Goal: Task Accomplishment & Management: Complete application form

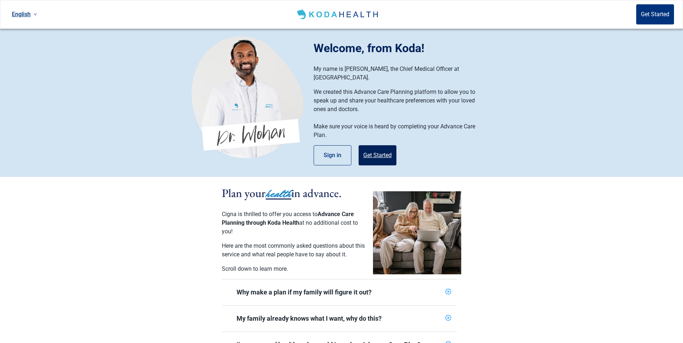
click at [384, 150] on button "Get Started" at bounding box center [377, 155] width 38 height 20
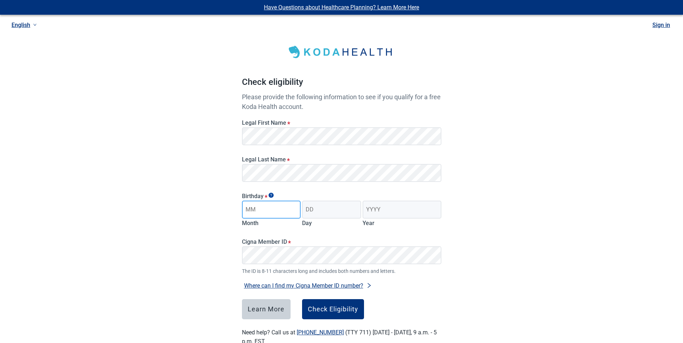
click at [272, 210] on input "Month" at bounding box center [271, 210] width 59 height 18
type input "01"
type input "19"
type input "1951"
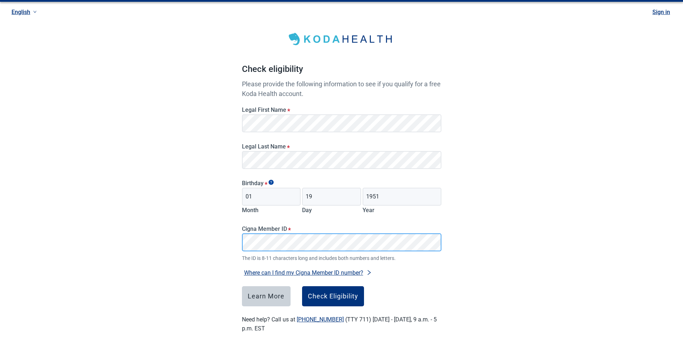
scroll to position [20, 0]
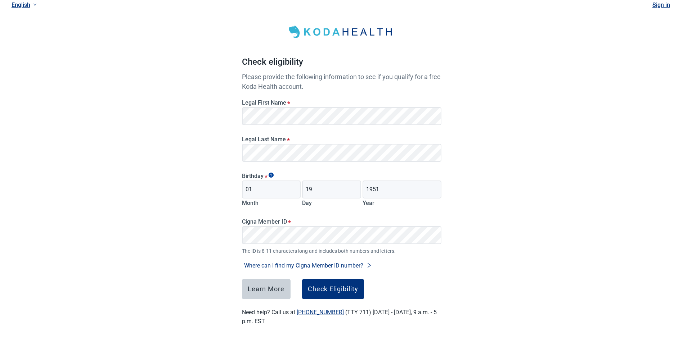
click at [351, 267] on button "Where can I find my Cigna Member ID number?" at bounding box center [308, 266] width 132 height 10
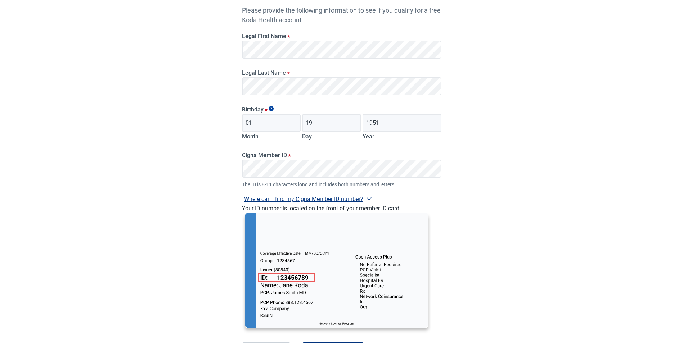
scroll to position [92, 0]
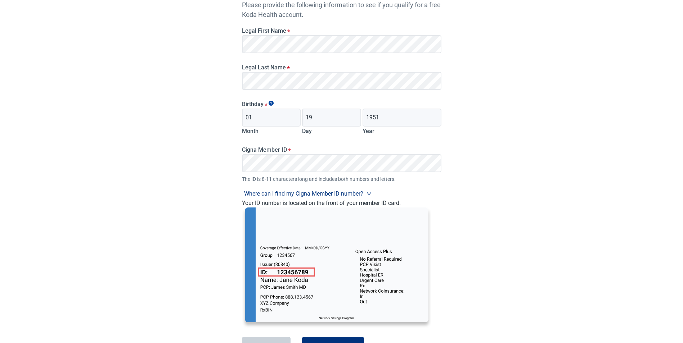
drag, startPoint x: 507, startPoint y: 275, endPoint x: 484, endPoint y: 275, distance: 23.4
click at [505, 275] on div "Have Questions about Healthcare Planning? Learn More Here English Sign in Check…" at bounding box center [341, 154] width 683 height 493
click at [486, 244] on div "Have Questions about Healthcare Planning? Learn More Here English Sign in Check…" at bounding box center [341, 154] width 683 height 493
click at [368, 193] on icon "right" at bounding box center [368, 193] width 5 height 3
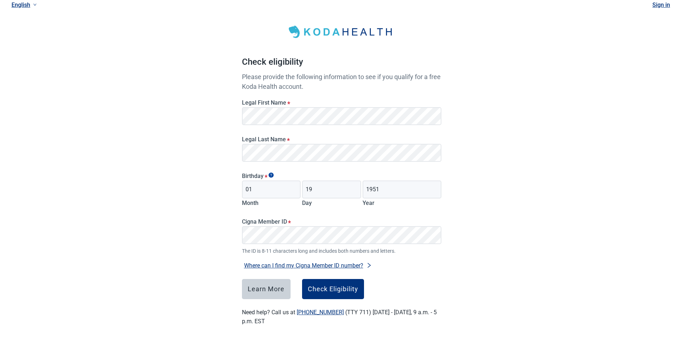
scroll to position [20, 0]
click at [337, 289] on div "Check Eligibility" at bounding box center [333, 289] width 50 height 7
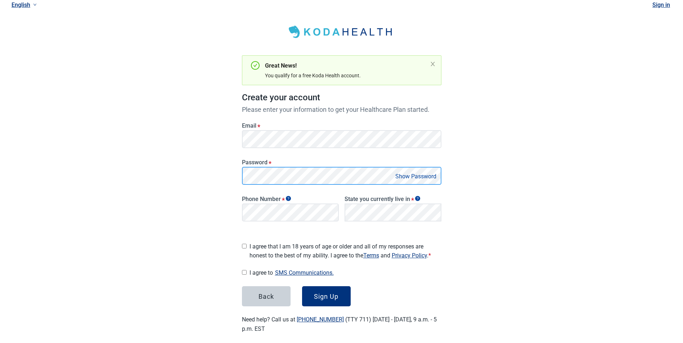
scroll to position [33, 0]
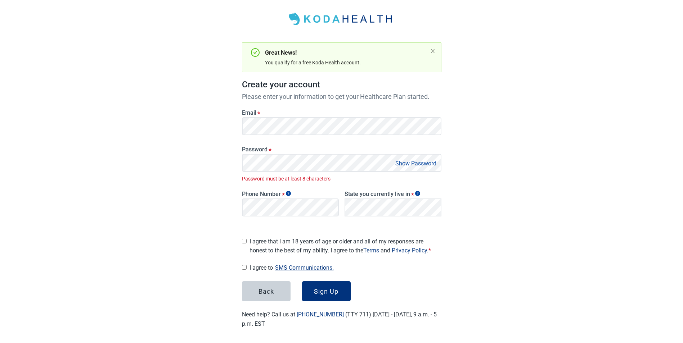
click at [400, 162] on button "Show Password" at bounding box center [415, 164] width 45 height 10
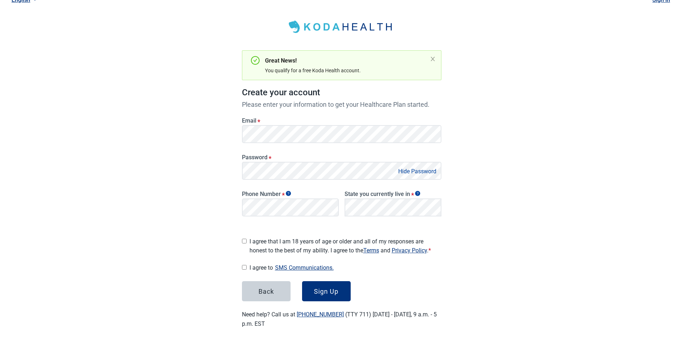
click at [553, 205] on div "Have Questions about Healthcare Planning? Learn More Here English Sign in Great…" at bounding box center [341, 160] width 683 height 371
click at [614, 245] on div "Have Questions about Healthcare Planning? Learn More Here English Sign in Great…" at bounding box center [341, 160] width 683 height 371
drag, startPoint x: 552, startPoint y: 265, endPoint x: 476, endPoint y: 259, distance: 76.1
click at [552, 265] on div "Have Questions about Healthcare Planning? Learn More Here English Sign in Great…" at bounding box center [341, 160] width 683 height 371
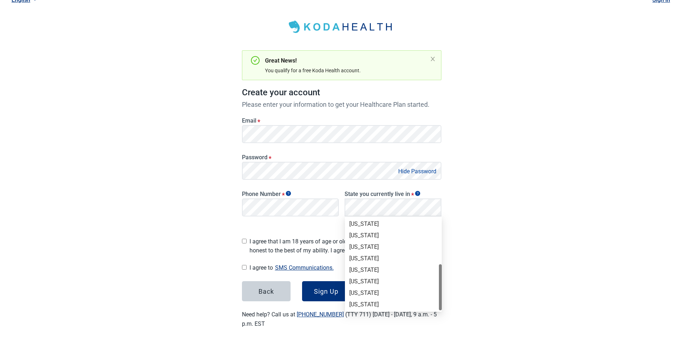
scroll to position [56, 0]
click at [372, 283] on div "[US_STATE]" at bounding box center [393, 283] width 88 height 8
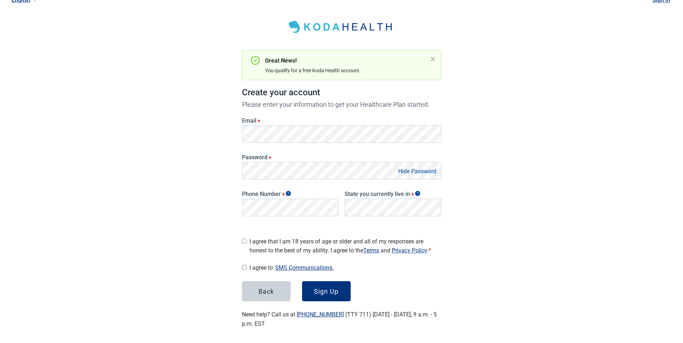
click at [494, 272] on div "Have Questions about Healthcare Planning? Learn More Here English Sign in Great…" at bounding box center [341, 160] width 683 height 371
click at [244, 240] on input "I agree that I am 18 years of age or older and all of my responses are honest t…" at bounding box center [244, 241] width 5 height 5
checkbox input "true"
click at [244, 267] on input "I agree to SMS Communications." at bounding box center [244, 267] width 5 height 5
checkbox input "true"
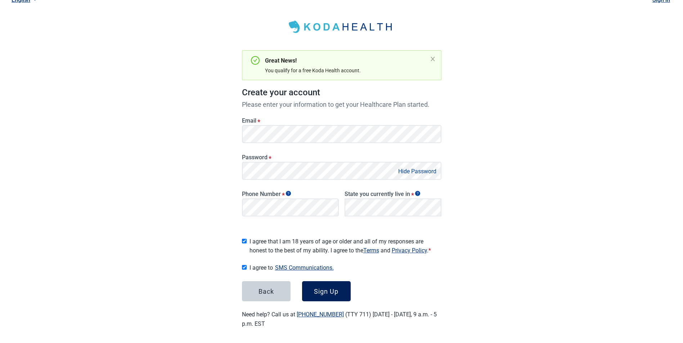
click at [328, 288] on div "Sign Up" at bounding box center [326, 291] width 24 height 7
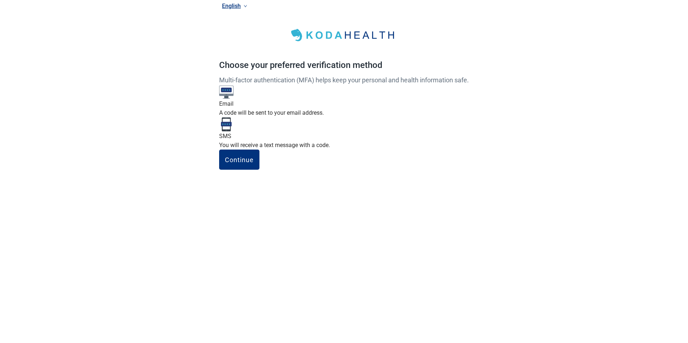
click at [375, 150] on label "SMS You will receive a text message with a code." at bounding box center [344, 135] width 250 height 29
click at [0, 0] on input "SMS You will receive a text message with a code." at bounding box center [0, 0] width 0 height 0
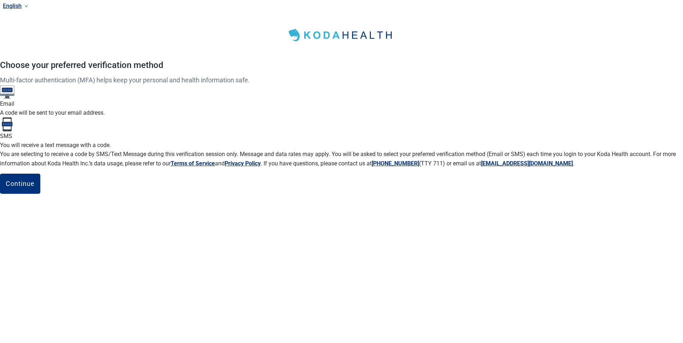
scroll to position [32, 0]
click at [35, 188] on div "Continue" at bounding box center [20, 183] width 29 height 7
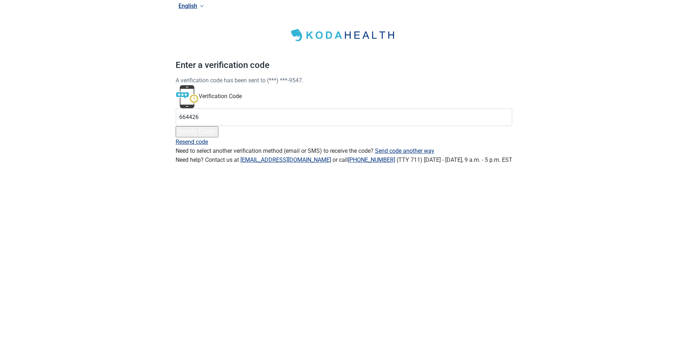
type input "664426"
click at [218, 137] on button "Verify Code" at bounding box center [197, 131] width 43 height 11
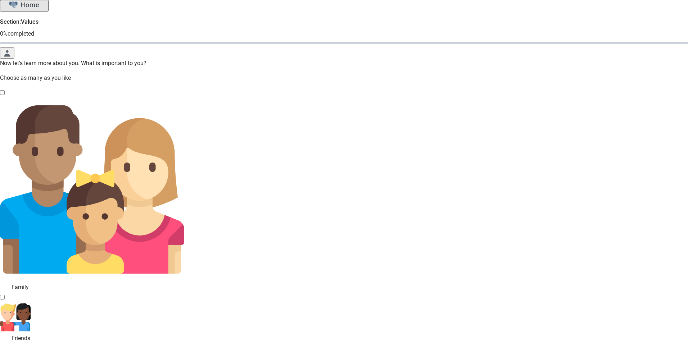
drag, startPoint x: 224, startPoint y: 173, endPoint x: 241, endPoint y: 171, distance: 17.1
click at [9, 288] on div "Family, checkbox, not checked" at bounding box center [4, 288] width 9 height 0
click at [5, 95] on input "Family" at bounding box center [2, 92] width 5 height 5
checkbox input "true"
drag, startPoint x: 287, startPoint y: 173, endPoint x: 318, endPoint y: 172, distance: 31.0
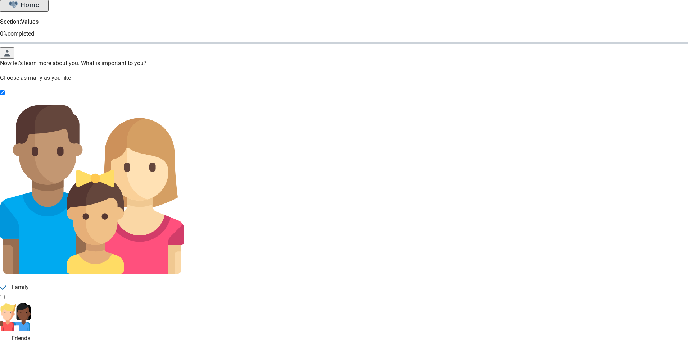
click at [9, 339] on div "Friends, checkbox, not checked" at bounding box center [4, 339] width 9 height 0
click at [5, 295] on input "Friends" at bounding box center [2, 297] width 5 height 5
checkbox input "true"
click at [5, 343] on input "Religion" at bounding box center [2, 348] width 5 height 5
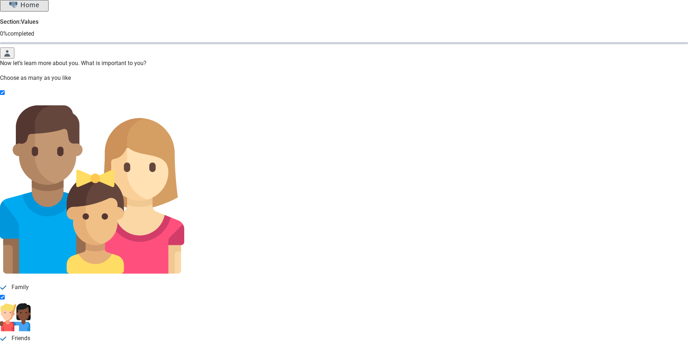
checkbox input "true"
drag, startPoint x: 223, startPoint y: 257, endPoint x: 241, endPoint y: 256, distance: 18.4
checkbox input "true"
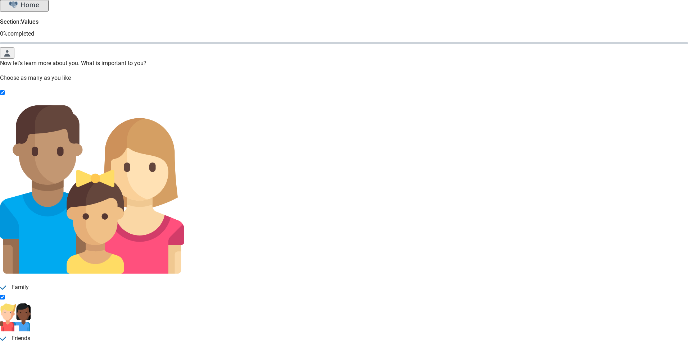
drag, startPoint x: 291, startPoint y: 253, endPoint x: 295, endPoint y: 253, distance: 4.0
checkbox input "true"
drag, startPoint x: 237, startPoint y: 283, endPoint x: 343, endPoint y: 293, distance: 107.0
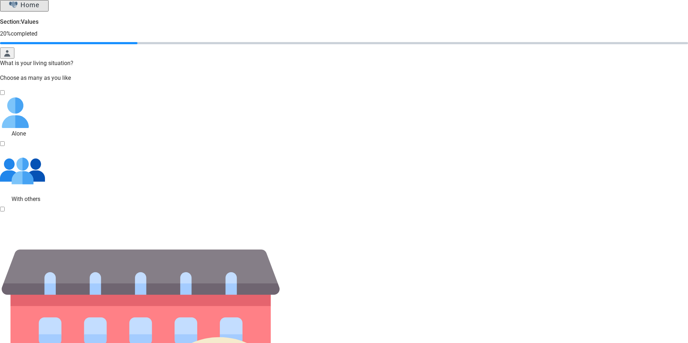
click at [9, 199] on div "With Others, checkbox, not checked" at bounding box center [4, 199] width 9 height 0
click at [5, 146] on input "With others" at bounding box center [2, 143] width 5 height 5
checkbox input "true"
drag, startPoint x: 240, startPoint y: 288, endPoint x: 326, endPoint y: 285, distance: 86.4
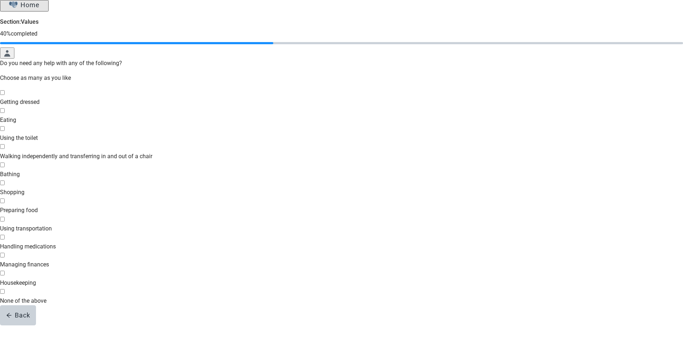
scroll to position [55, 0]
drag, startPoint x: 225, startPoint y: 288, endPoint x: 233, endPoint y: 294, distance: 10.0
click at [225, 297] on div "None of the above" at bounding box center [341, 301] width 683 height 9
click at [5, 289] on input "None of the above" at bounding box center [2, 291] width 5 height 5
checkbox input "true"
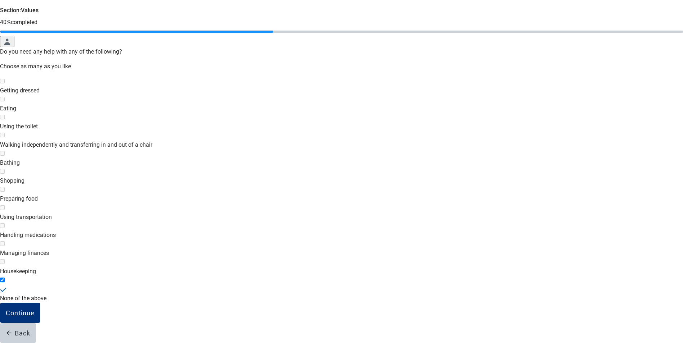
drag, startPoint x: 240, startPoint y: 319, endPoint x: 310, endPoint y: 305, distance: 71.1
click at [35, 317] on div "Continue" at bounding box center [20, 313] width 29 height 7
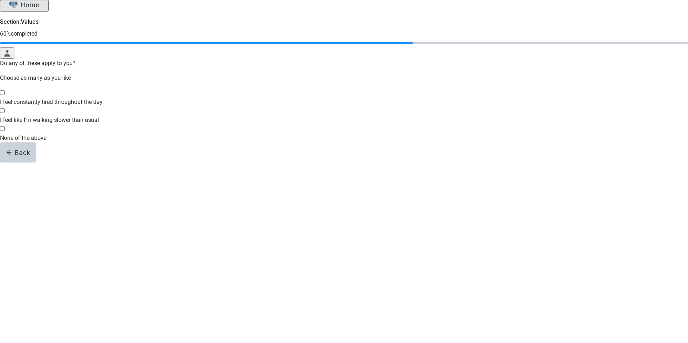
click at [227, 134] on div "None of the above, checkbox, not selected" at bounding box center [344, 134] width 688 height 0
click at [5, 131] on input "None of the above" at bounding box center [2, 128] width 5 height 5
checkbox input "true"
drag, startPoint x: 242, startPoint y: 187, endPoint x: 273, endPoint y: 187, distance: 31.3
click at [35, 166] on div "Continue" at bounding box center [20, 161] width 29 height 7
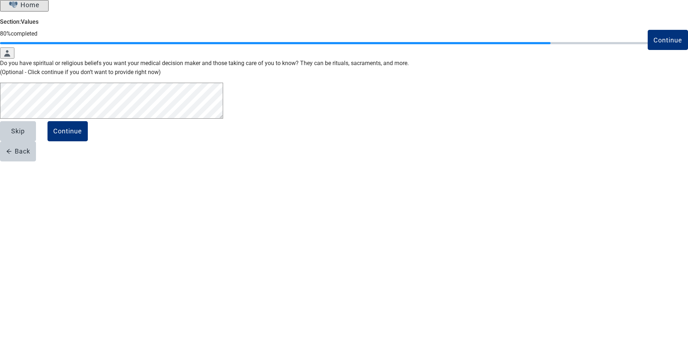
drag, startPoint x: 295, startPoint y: 184, endPoint x: 351, endPoint y: 194, distance: 56.7
click at [88, 141] on button "Continue" at bounding box center [68, 131] width 40 height 20
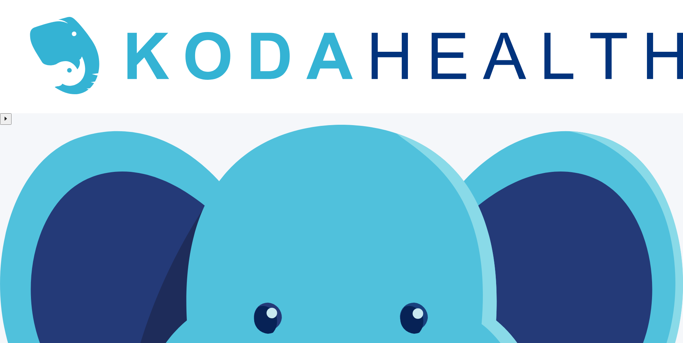
scroll to position [39, 0]
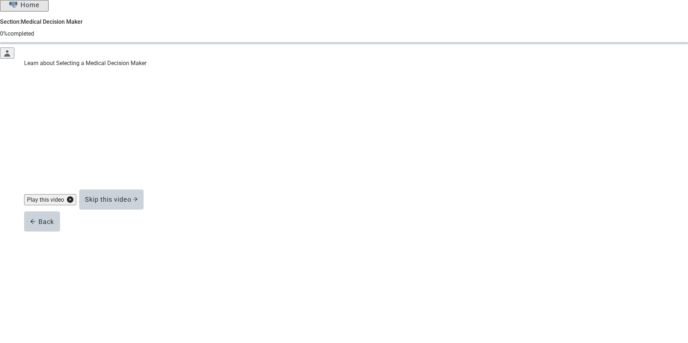
drag, startPoint x: 362, startPoint y: 228, endPoint x: 410, endPoint y: 227, distance: 48.2
click at [137, 201] on icon "arrow-right" at bounding box center [135, 199] width 4 height 4
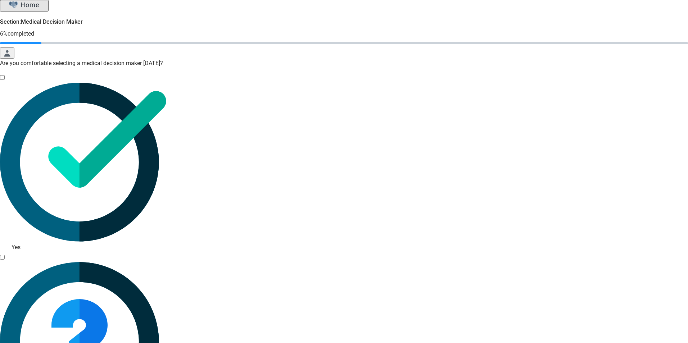
drag, startPoint x: 225, startPoint y: 159, endPoint x: 251, endPoint y: 170, distance: 28.5
click at [9, 248] on div "Yes, checkbox, not checked" at bounding box center [4, 248] width 9 height 0
click at [5, 80] on input "Yes" at bounding box center [2, 77] width 5 height 5
checkbox input "true"
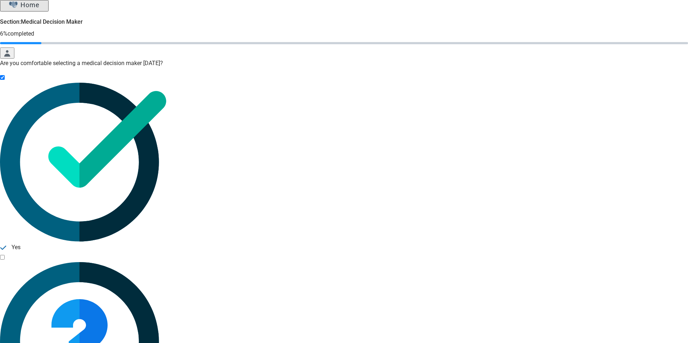
drag, startPoint x: 245, startPoint y: 189, endPoint x: 256, endPoint y: 189, distance: 10.8
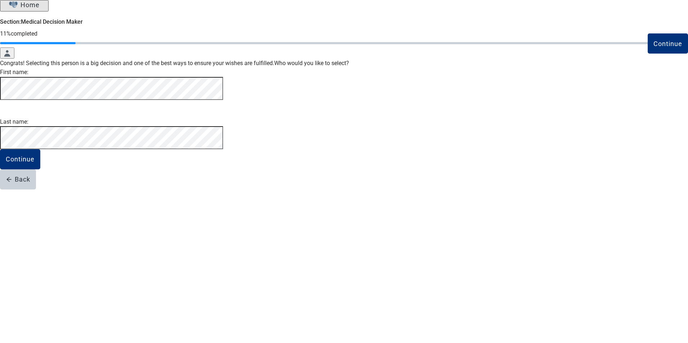
click at [602, 189] on div "Continue Congrats! Selecting this person is a big decision and one of the best …" at bounding box center [344, 124] width 688 height 131
drag, startPoint x: 235, startPoint y: 254, endPoint x: 375, endPoint y: 290, distance: 143.9
click at [35, 163] on div "Continue" at bounding box center [20, 159] width 29 height 7
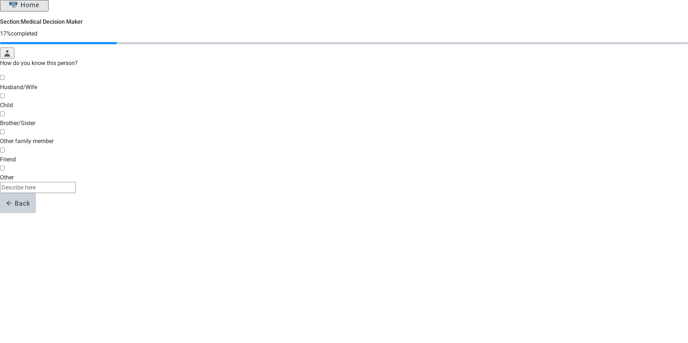
drag, startPoint x: 226, startPoint y: 101, endPoint x: 377, endPoint y: 220, distance: 191.9
click at [227, 83] on div "Husband/Wife, checkbox, not selected" at bounding box center [344, 83] width 688 height 0
click at [5, 80] on input "Husband/Wife" at bounding box center [2, 77] width 5 height 5
checkbox input "true"
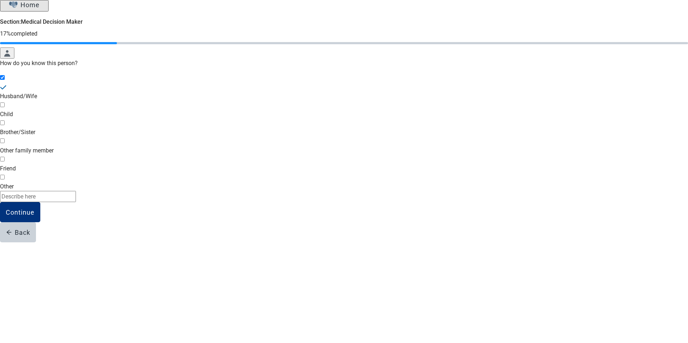
drag, startPoint x: 239, startPoint y: 244, endPoint x: 374, endPoint y: 268, distance: 137.5
click at [35, 216] on div "Continue" at bounding box center [20, 212] width 29 height 7
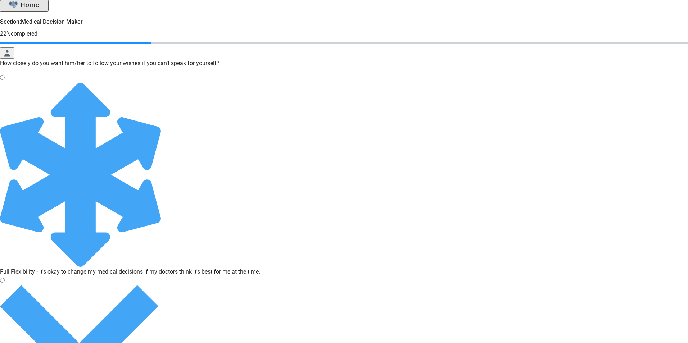
drag, startPoint x: 227, startPoint y: 110, endPoint x: 312, endPoint y: 188, distance: 114.9
click at [227, 83] on div "Full Flexibility - it's okay to change my medical decisions if my doctors think…" at bounding box center [344, 83] width 688 height 0
click at [5, 80] on input "Full Flexibility - it's okay to change my medical decisions if my doctors think…" at bounding box center [2, 77] width 5 height 5
radio input "true"
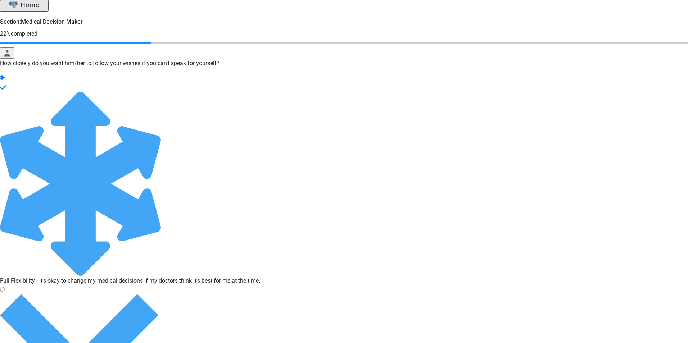
drag, startPoint x: 230, startPoint y: 198, endPoint x: 383, endPoint y: 214, distance: 154.5
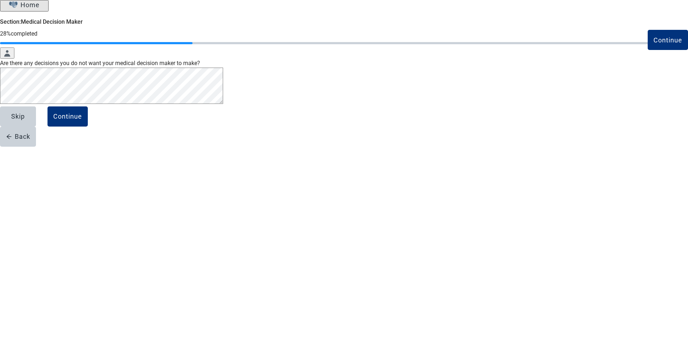
drag, startPoint x: 289, startPoint y: 163, endPoint x: 489, endPoint y: 193, distance: 202.0
click at [82, 120] on div "Continue" at bounding box center [67, 116] width 29 height 7
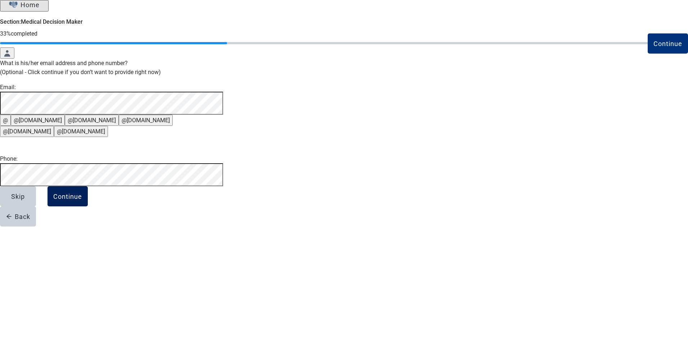
drag, startPoint x: 292, startPoint y: 277, endPoint x: 299, endPoint y: 277, distance: 7.6
click at [82, 200] on div "Continue" at bounding box center [67, 196] width 29 height 7
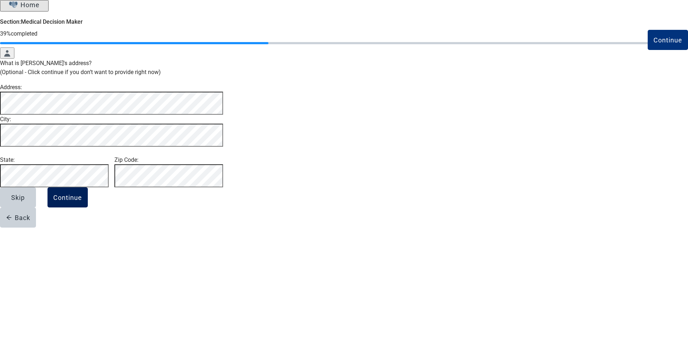
click at [88, 208] on button "Continue" at bounding box center [68, 198] width 40 height 20
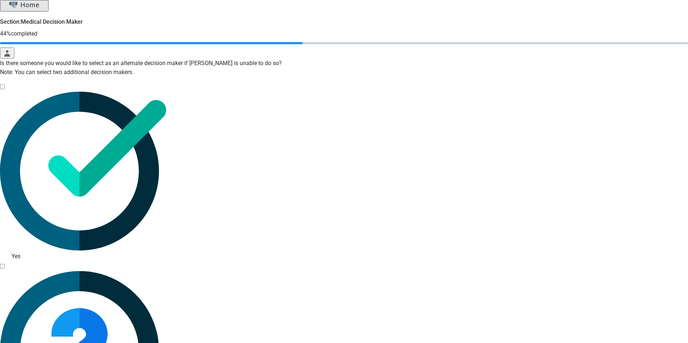
drag, startPoint x: 223, startPoint y: 190, endPoint x: 238, endPoint y: 198, distance: 16.7
click at [9, 257] on div "Yes, checkbox, not checked" at bounding box center [4, 257] width 9 height 0
click at [5, 89] on input "Yes" at bounding box center [2, 87] width 5 height 5
checkbox input "true"
drag, startPoint x: 238, startPoint y: 220, endPoint x: 243, endPoint y: 220, distance: 5.8
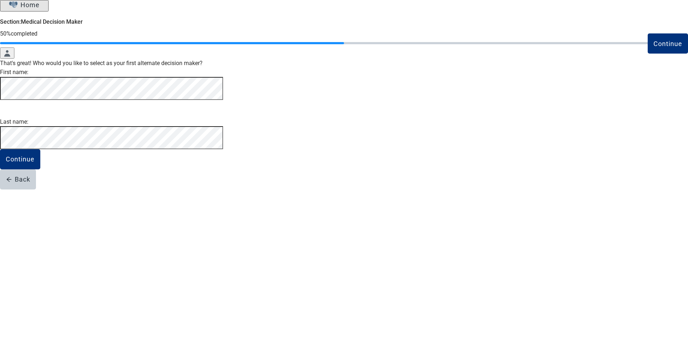
drag, startPoint x: 234, startPoint y: 235, endPoint x: 289, endPoint y: 245, distance: 56.2
click at [35, 163] on div "Continue" at bounding box center [20, 159] width 29 height 7
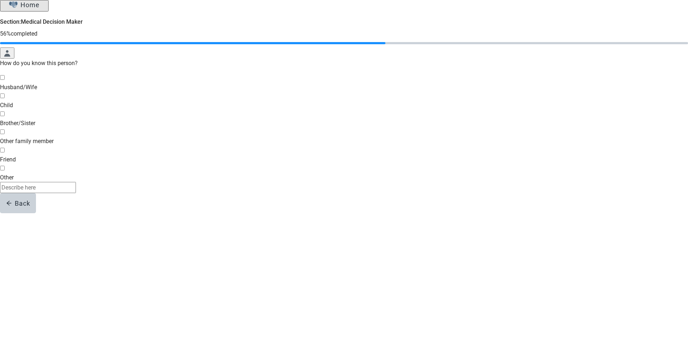
drag, startPoint x: 222, startPoint y: 121, endPoint x: 266, endPoint y: 193, distance: 83.9
click at [222, 101] on div "Child, checkbox, not selected" at bounding box center [344, 101] width 688 height 0
click at [5, 98] on input "Child" at bounding box center [2, 96] width 5 height 5
checkbox input "true"
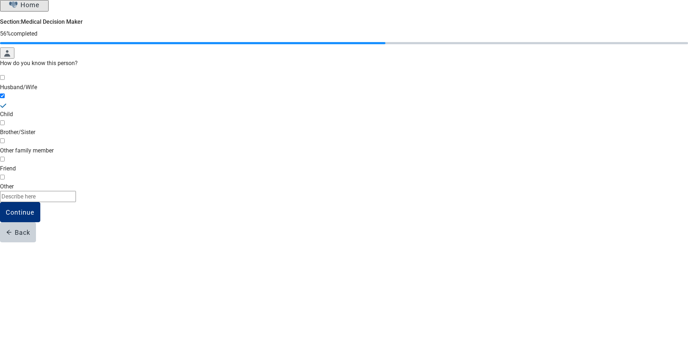
drag, startPoint x: 241, startPoint y: 242, endPoint x: 379, endPoint y: 267, distance: 140.7
click at [35, 216] on div "Continue" at bounding box center [20, 212] width 29 height 7
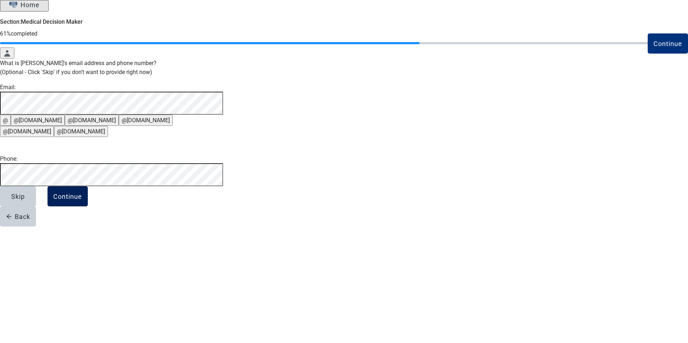
click at [82, 200] on div "Continue" at bounding box center [67, 196] width 29 height 7
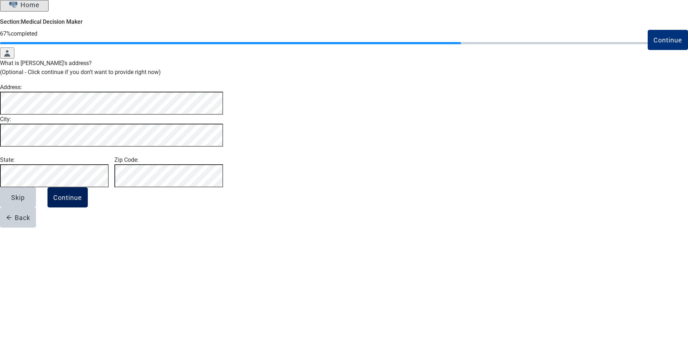
click at [82, 201] on div "Continue" at bounding box center [67, 197] width 29 height 7
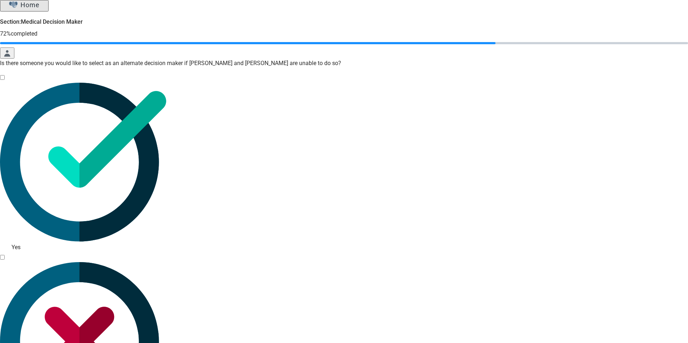
click at [5, 255] on input "No" at bounding box center [2, 257] width 5 height 5
checkbox input "true"
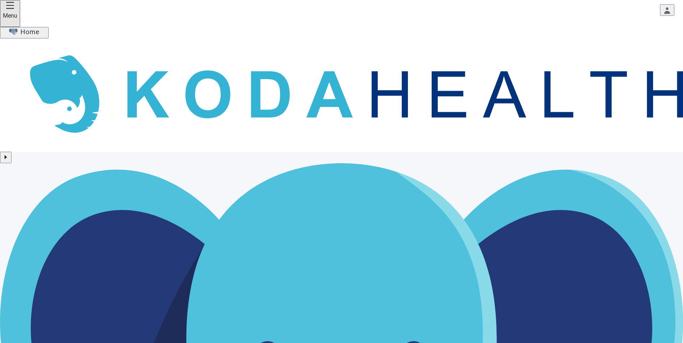
drag, startPoint x: 415, startPoint y: 222, endPoint x: 505, endPoint y: 309, distance: 125.0
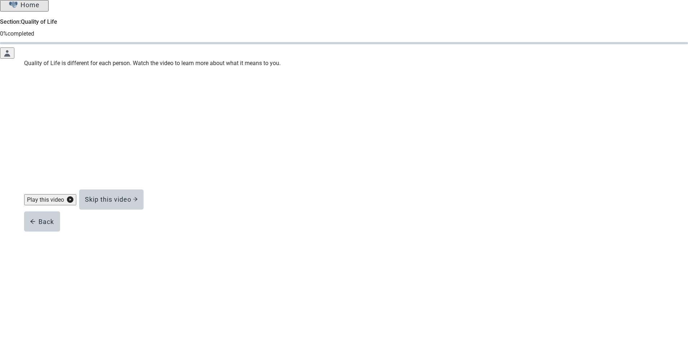
drag, startPoint x: 342, startPoint y: 242, endPoint x: 412, endPoint y: 233, distance: 70.0
click at [138, 203] on div "Skip this video" at bounding box center [111, 199] width 53 height 7
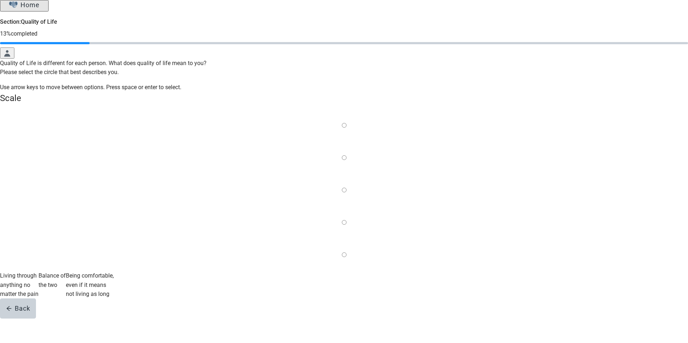
click at [342, 154] on label "Main content" at bounding box center [344, 158] width 5 height 9
click at [342, 155] on input "Quality of life scale: 25 out of 100. 25% between extremes" at bounding box center [344, 157] width 5 height 5
drag, startPoint x: 246, startPoint y: 186, endPoint x: 345, endPoint y: 231, distance: 109.0
click at [35, 305] on div "Continue" at bounding box center [20, 308] width 29 height 7
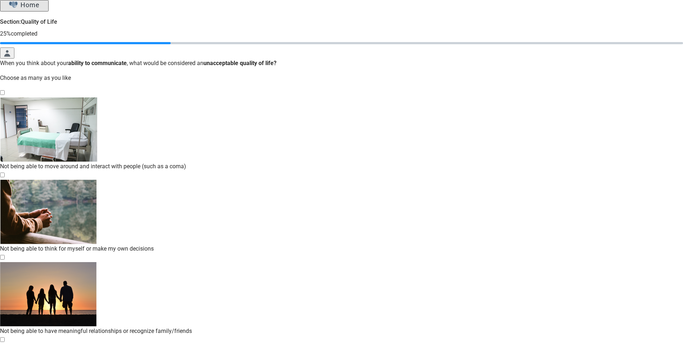
click at [223, 98] on div "Not being able to move around and interact with people (such as a coma), checkb…" at bounding box center [341, 98] width 683 height 0
click at [5, 95] on input "Not being able to move around and interact with people (such as a coma)" at bounding box center [2, 92] width 5 height 5
checkbox input "true"
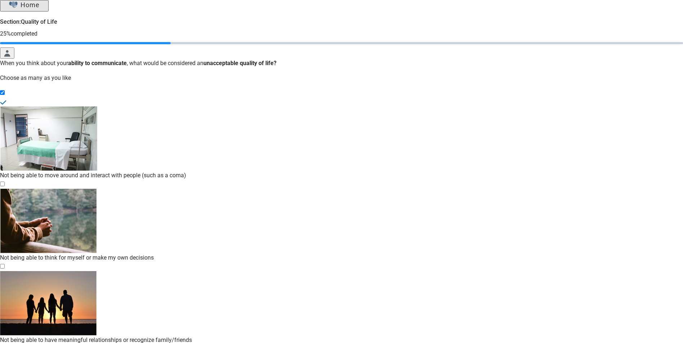
drag, startPoint x: 222, startPoint y: 168, endPoint x: 254, endPoint y: 175, distance: 33.5
click at [222, 189] on div "Not being able to think for myself or make my own decisions, checkbox, not chec…" at bounding box center [341, 189] width 683 height 0
click at [5, 182] on input "Not being able to think for myself or make my own decisions" at bounding box center [2, 184] width 5 height 5
checkbox input "true"
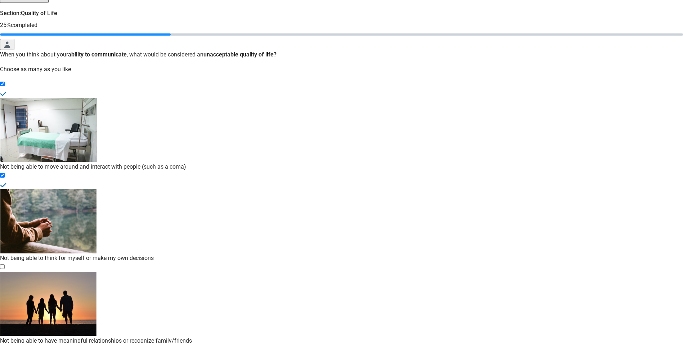
scroll to position [13, 0]
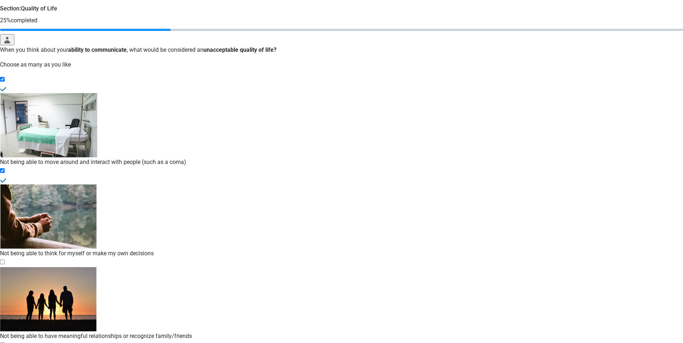
drag, startPoint x: 228, startPoint y: 317, endPoint x: 340, endPoint y: 312, distance: 112.4
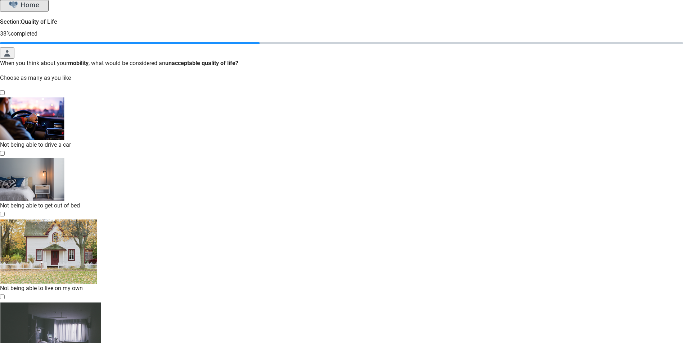
drag, startPoint x: 225, startPoint y: 285, endPoint x: 252, endPoint y: 292, distance: 28.0
checkbox input "true"
drag, startPoint x: 238, startPoint y: 332, endPoint x: 260, endPoint y: 334, distance: 22.0
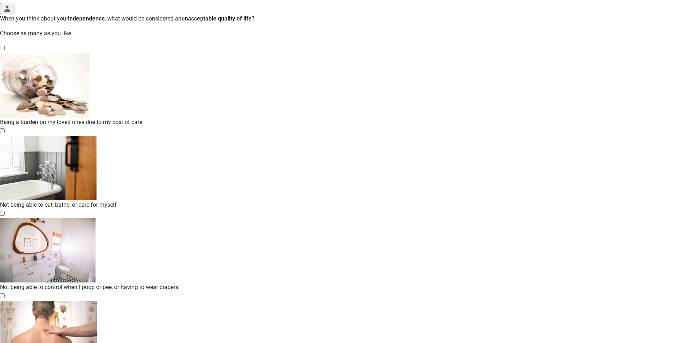
scroll to position [53, 0]
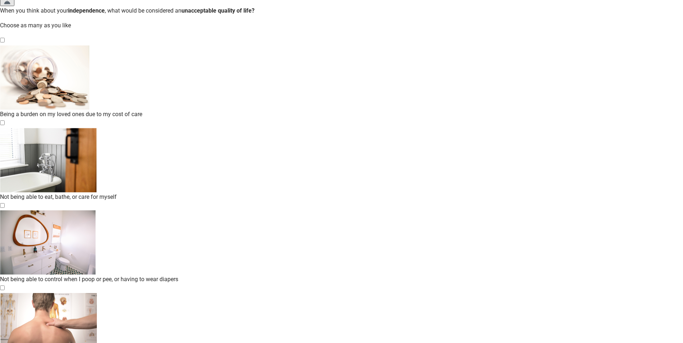
click at [218, 77] on div "Being a burden on my loved ones due to my cost of care" at bounding box center [341, 82] width 683 height 74
click at [5, 42] on input "Being a burden on my loved ones due to my cost of care" at bounding box center [2, 40] width 5 height 5
checkbox input "true"
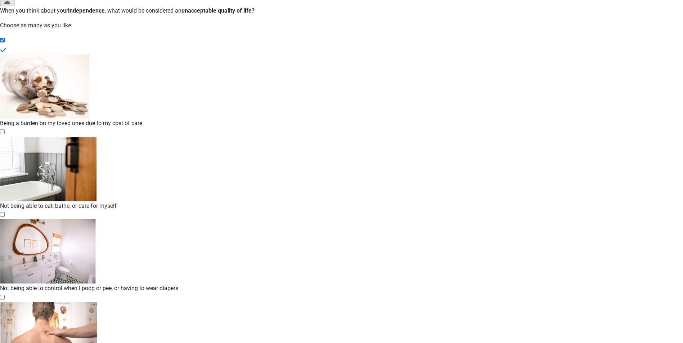
drag, startPoint x: 224, startPoint y: 117, endPoint x: 276, endPoint y: 171, distance: 75.9
click at [224, 137] on div "Not being able to eat, bathe, or care for myself, checkbox, not checked" at bounding box center [341, 137] width 683 height 0
click at [5, 130] on input "Not being able to eat, bathe, or care for myself" at bounding box center [2, 132] width 5 height 5
checkbox input "true"
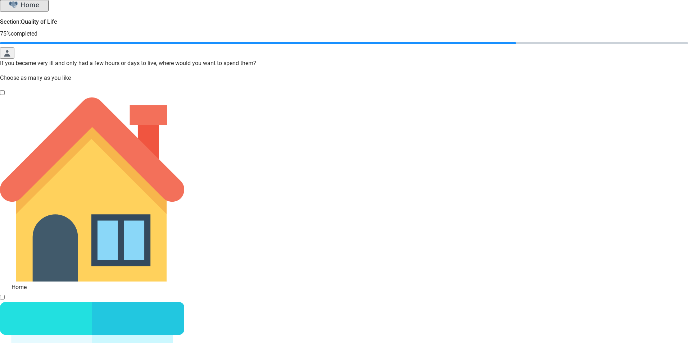
click at [9, 288] on div "Home, checkbox, not checked" at bounding box center [4, 288] width 9 height 0
click at [5, 95] on input "Home" at bounding box center [2, 92] width 5 height 5
checkbox input "true"
drag, startPoint x: 240, startPoint y: 211, endPoint x: 248, endPoint y: 212, distance: 7.6
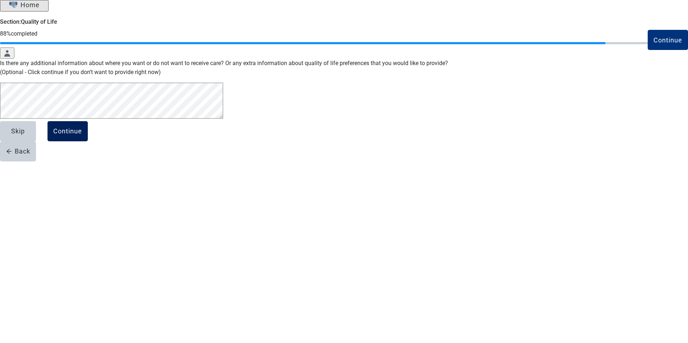
click at [82, 135] on div "Continue" at bounding box center [67, 131] width 29 height 7
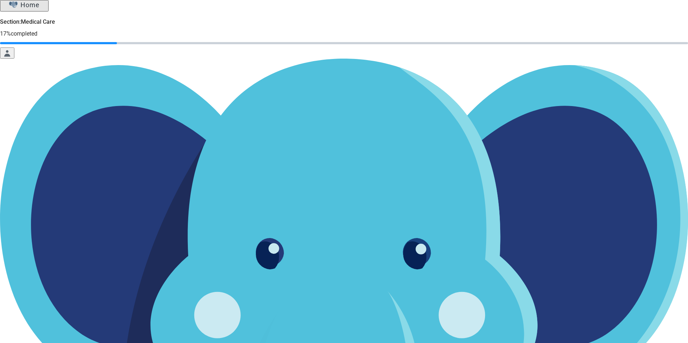
drag, startPoint x: 346, startPoint y: 137, endPoint x: 391, endPoint y: 151, distance: 46.8
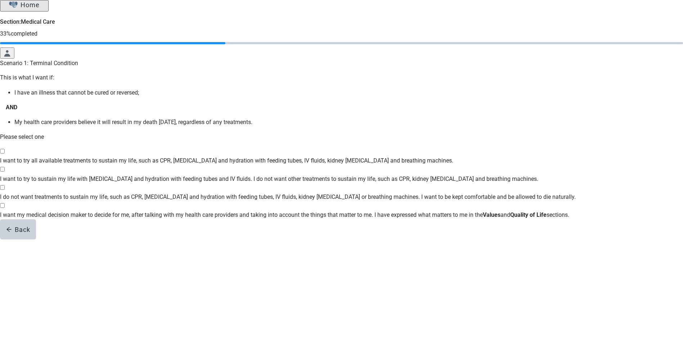
scroll to position [36, 0]
click at [224, 193] on div "I do not want treatments to sustain my life, such as CPR, artificial feeding an…" at bounding box center [341, 193] width 683 height 0
click at [5, 190] on input "I do not want treatments to sustain my life, such as CPR, [MEDICAL_DATA] and hy…" at bounding box center [2, 187] width 5 height 5
checkbox input "true"
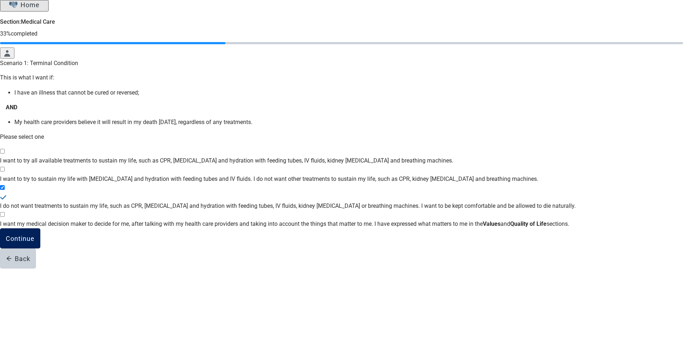
click at [35, 242] on div "Continue" at bounding box center [20, 238] width 29 height 7
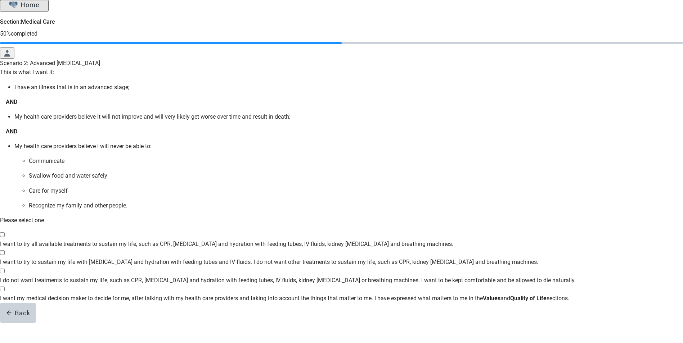
scroll to position [72, 0]
drag, startPoint x: 223, startPoint y: 269, endPoint x: 238, endPoint y: 270, distance: 14.1
click at [223, 276] on div "I do not want treatments to sustain my life, such as CPR, artificial feeding an…" at bounding box center [341, 276] width 683 height 0
click at [5, 269] on input "I do not want treatments to sustain my life, such as CPR, [MEDICAL_DATA] and hy…" at bounding box center [2, 271] width 5 height 5
checkbox input "true"
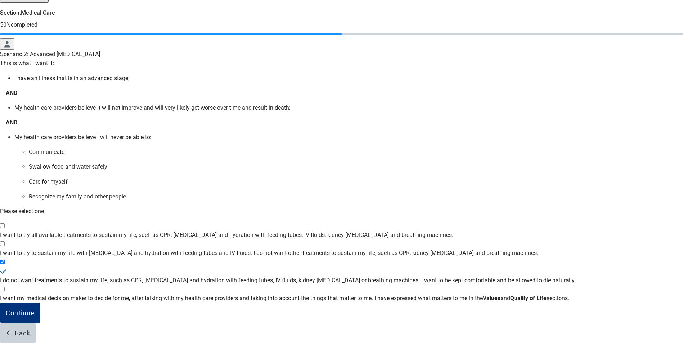
scroll to position [101, 0]
drag, startPoint x: 238, startPoint y: 319, endPoint x: 281, endPoint y: 302, distance: 45.5
click at [35, 317] on div "Continue" at bounding box center [20, 313] width 29 height 7
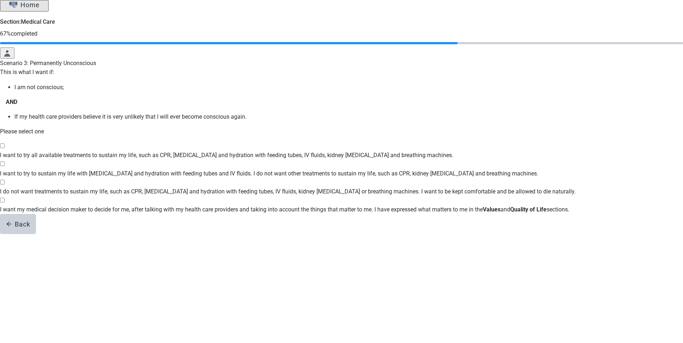
scroll to position [25, 0]
drag, startPoint x: 224, startPoint y: 239, endPoint x: 242, endPoint y: 257, distance: 25.4
click at [224, 187] on div "I do not want treatments to sustain my life, such as CPR, artificial feeding an…" at bounding box center [341, 187] width 683 height 0
click at [5, 185] on input "I do not want treatments to sustain my life, such as CPR, [MEDICAL_DATA] and hy…" at bounding box center [2, 182] width 5 height 5
checkbox input "true"
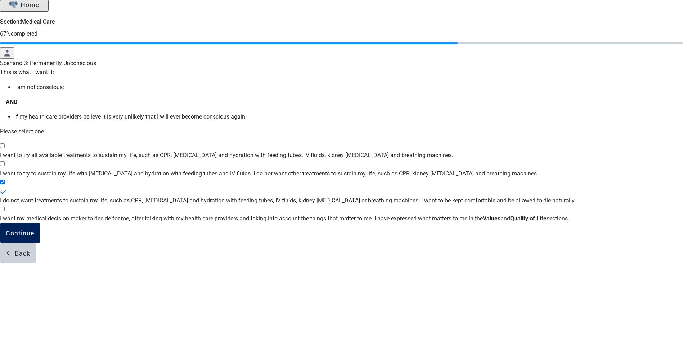
click at [35, 237] on div "Continue" at bounding box center [20, 233] width 29 height 7
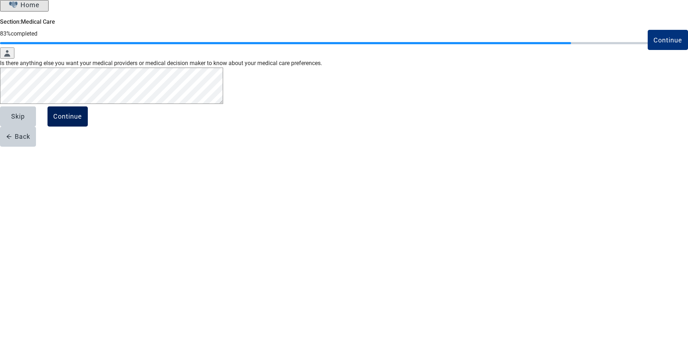
click at [82, 120] on div "Continue" at bounding box center [67, 116] width 29 height 7
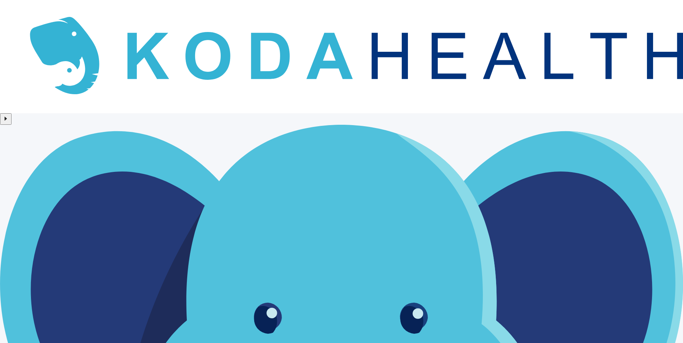
scroll to position [39, 0]
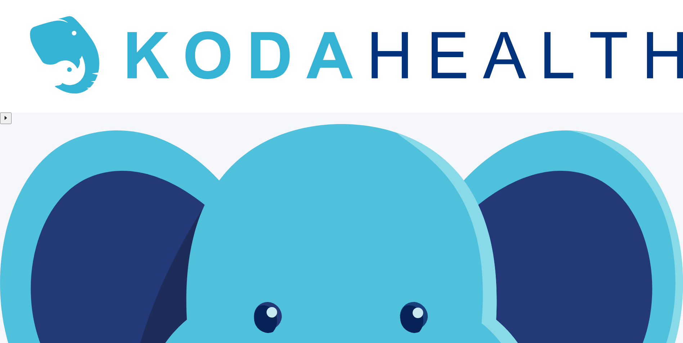
drag, startPoint x: 410, startPoint y: 263, endPoint x: 559, endPoint y: 291, distance: 151.7
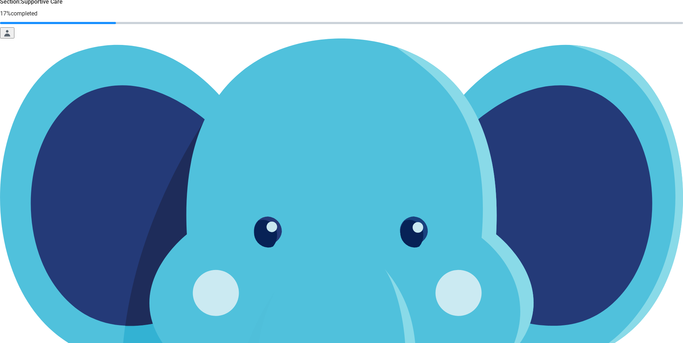
scroll to position [31, 0]
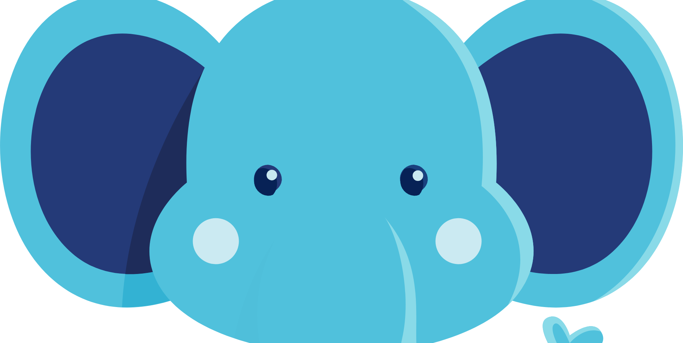
scroll to position [73, 0]
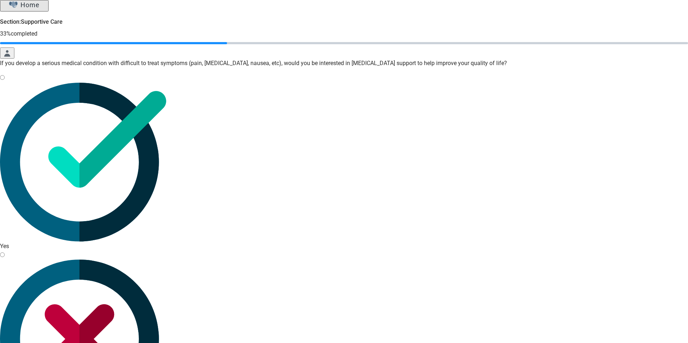
drag, startPoint x: 225, startPoint y: 138, endPoint x: 229, endPoint y: 146, distance: 9.7
click at [225, 83] on div "Yes, radio button, not checked" at bounding box center [344, 83] width 688 height 0
click at [5, 80] on input "Yes" at bounding box center [2, 77] width 5 height 5
radio input "true"
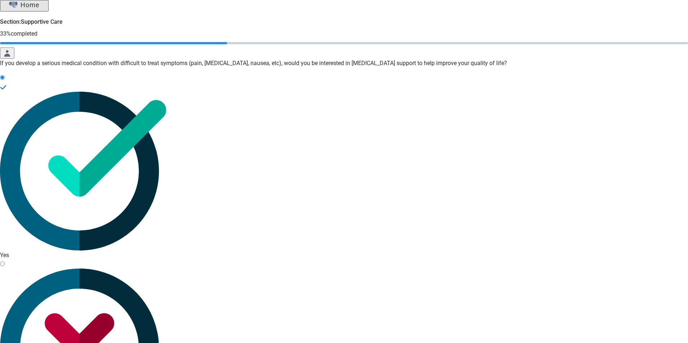
drag, startPoint x: 237, startPoint y: 262, endPoint x: 249, endPoint y: 261, distance: 12.3
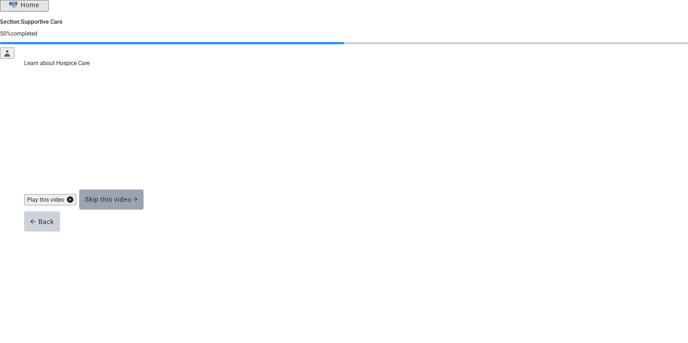
drag, startPoint x: 328, startPoint y: 226, endPoint x: 333, endPoint y: 227, distance: 5.1
click at [138, 203] on div "Skip this video" at bounding box center [111, 199] width 53 height 7
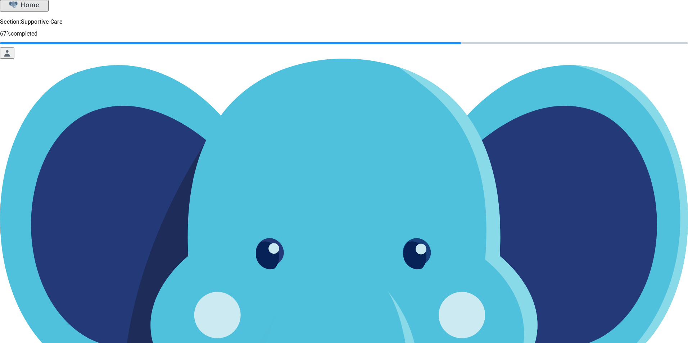
drag, startPoint x: 258, startPoint y: 236, endPoint x: 271, endPoint y: 231, distance: 13.6
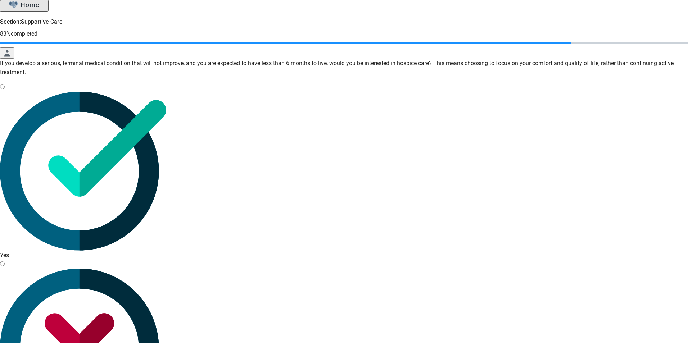
radio input "true"
drag, startPoint x: 235, startPoint y: 275, endPoint x: 251, endPoint y: 276, distance: 15.9
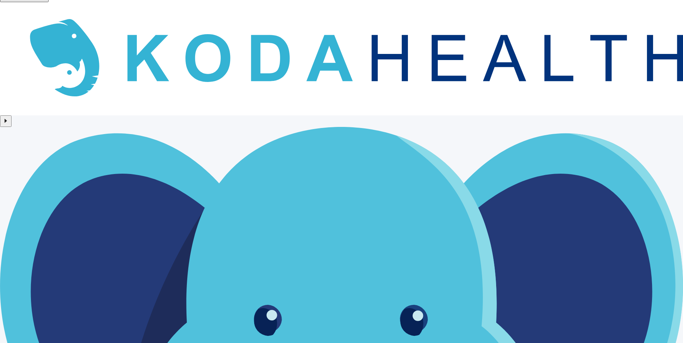
scroll to position [39, 0]
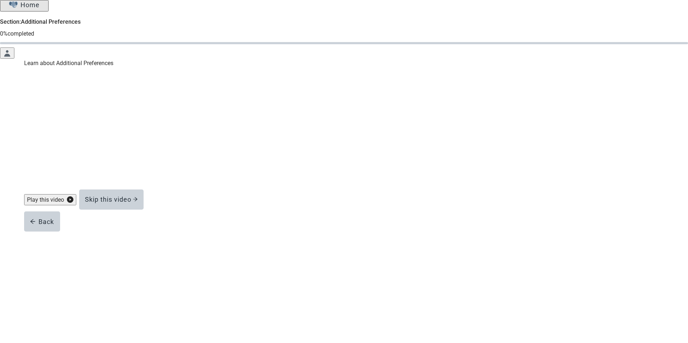
drag, startPoint x: 344, startPoint y: 227, endPoint x: 383, endPoint y: 236, distance: 39.5
click at [138, 203] on div "Skip this video" at bounding box center [111, 199] width 53 height 7
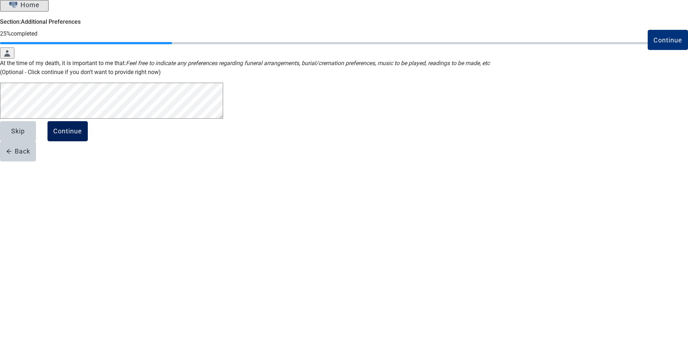
click at [82, 135] on div "Continue" at bounding box center [67, 131] width 29 height 7
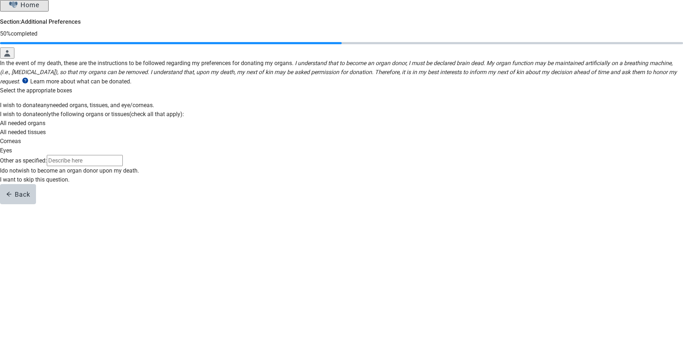
scroll to position [100, 0]
drag, startPoint x: 222, startPoint y: 295, endPoint x: 274, endPoint y: 286, distance: 52.5
click at [223, 175] on div "Main content" at bounding box center [341, 175] width 683 height 0
drag, startPoint x: 224, startPoint y: 316, endPoint x: 236, endPoint y: 303, distance: 17.6
click at [35, 207] on div "Continue" at bounding box center [20, 203] width 29 height 7
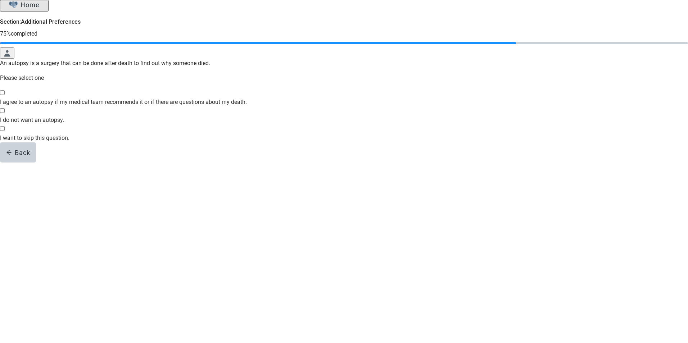
drag, startPoint x: 223, startPoint y: 132, endPoint x: 228, endPoint y: 136, distance: 6.4
click at [224, 98] on div "I agree to an autopsy if my medical team recommends it or if there are question…" at bounding box center [344, 98] width 688 height 0
click at [5, 95] on input "I agree to an autopsy if my medical team recommends it or if there are question…" at bounding box center [2, 92] width 5 height 5
checkbox input "true"
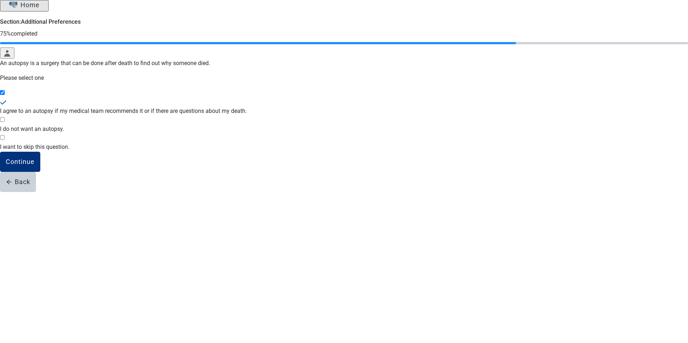
drag, startPoint x: 239, startPoint y: 204, endPoint x: 327, endPoint y: 233, distance: 92.1
click at [35, 166] on div "Continue" at bounding box center [20, 161] width 29 height 7
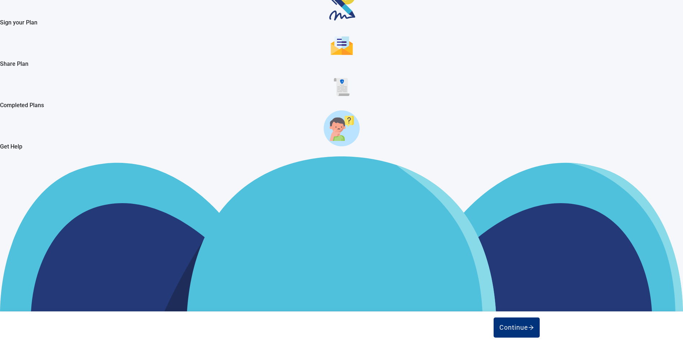
scroll to position [215, 0]
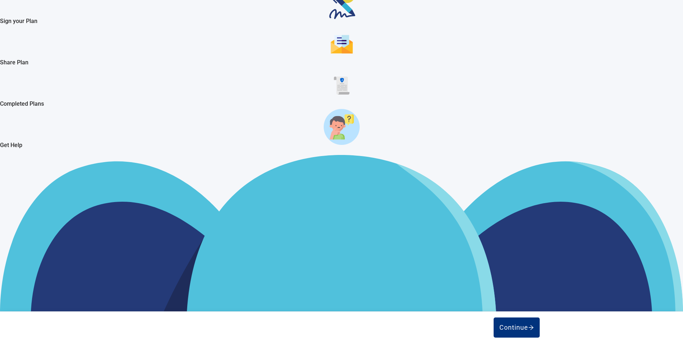
drag, startPoint x: 466, startPoint y: 322, endPoint x: 489, endPoint y: 312, distance: 25.8
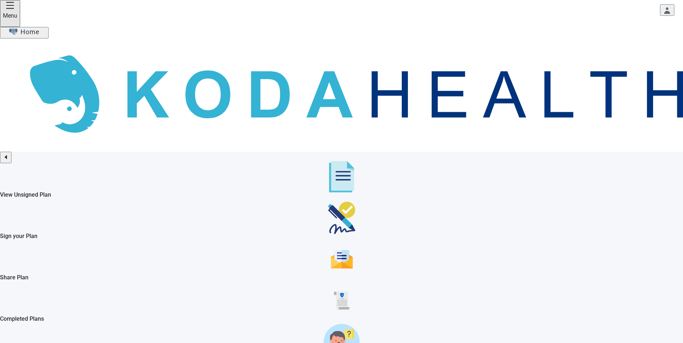
scroll to position [1584, 0]
drag, startPoint x: 253, startPoint y: 222, endPoint x: 257, endPoint y: 224, distance: 4.7
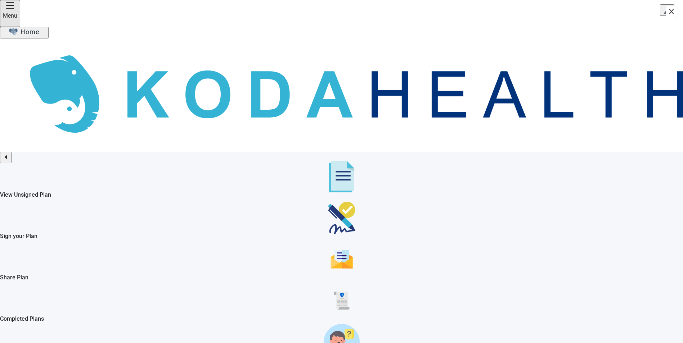
checkbox input "true"
type input "I already have an Advance Directive"
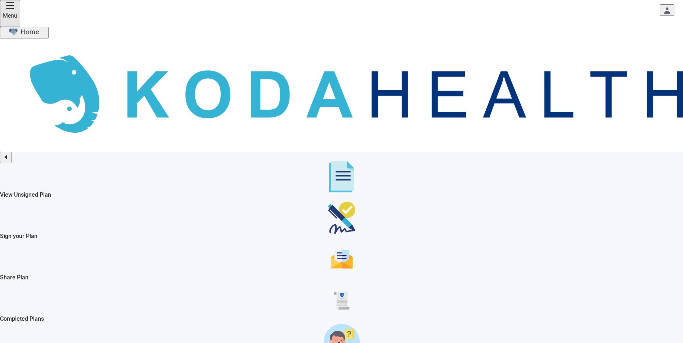
drag, startPoint x: 458, startPoint y: 162, endPoint x: 615, endPoint y: 242, distance: 175.9
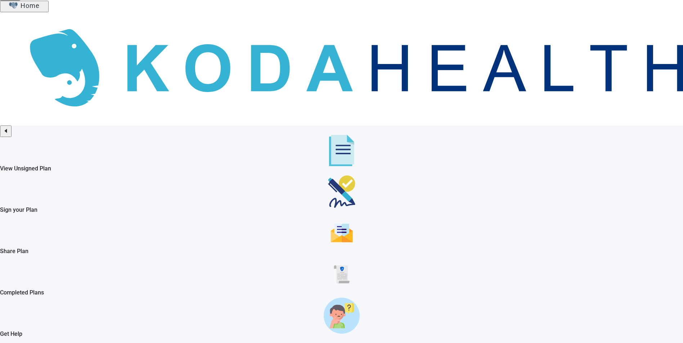
drag, startPoint x: 507, startPoint y: 82, endPoint x: 614, endPoint y: 280, distance: 225.0
drag, startPoint x: 391, startPoint y: 242, endPoint x: 571, endPoint y: 284, distance: 184.8
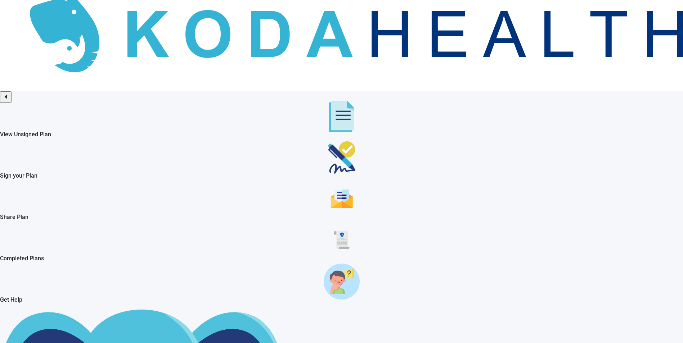
scroll to position [66, 0]
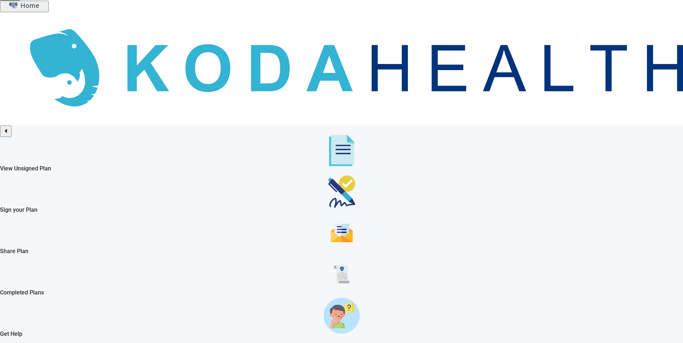
drag, startPoint x: 373, startPoint y: 216, endPoint x: 373, endPoint y: 212, distance: 4.0
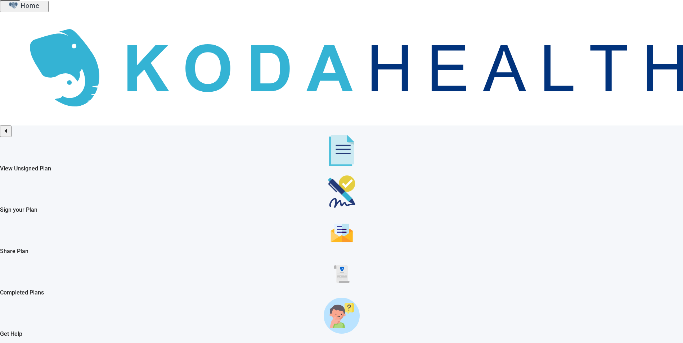
drag, startPoint x: 447, startPoint y: 179, endPoint x: 466, endPoint y: 180, distance: 19.5
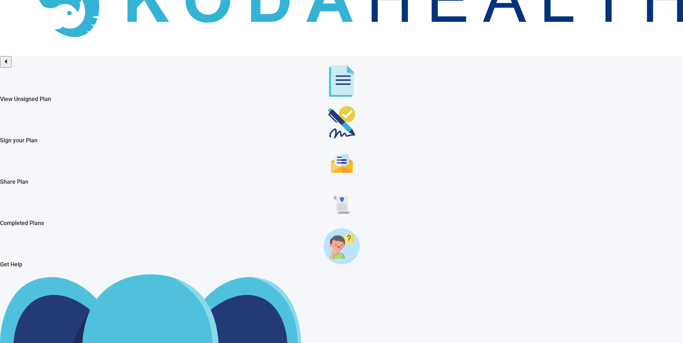
scroll to position [108, 0]
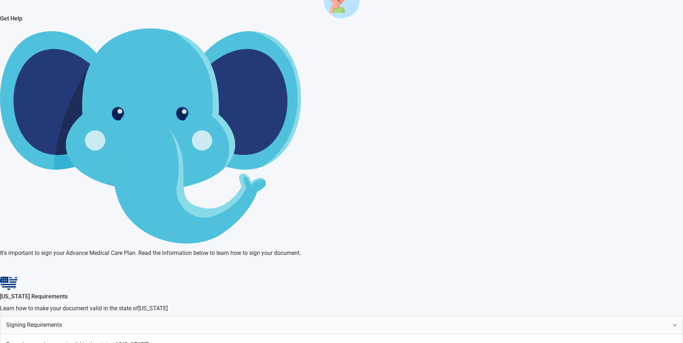
scroll to position [351, 0]
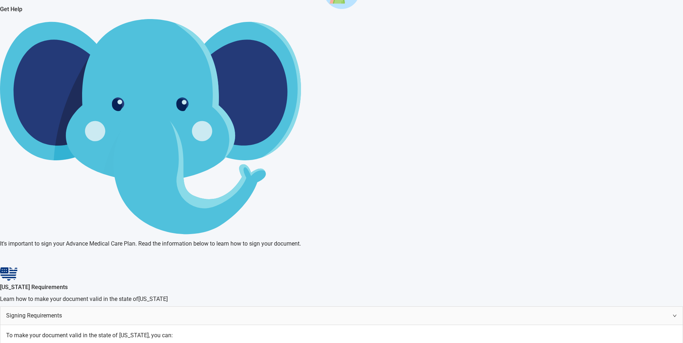
drag, startPoint x: 347, startPoint y: 250, endPoint x: 381, endPoint y: 245, distance: 35.3
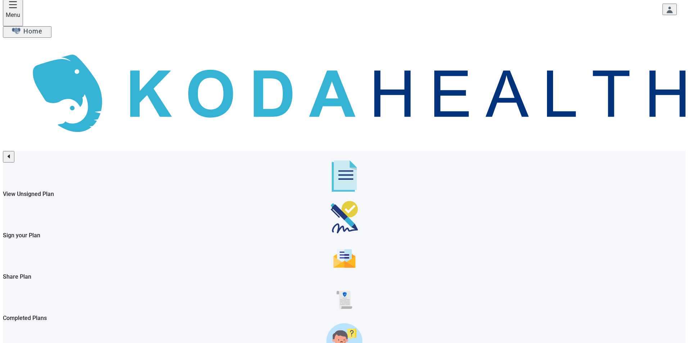
scroll to position [0, 0]
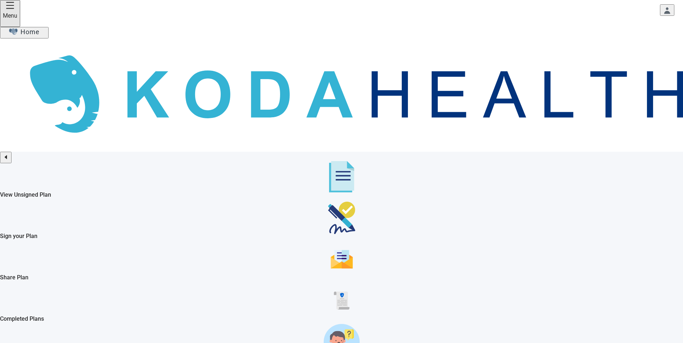
click at [660, 16] on button "Toggle account menu" at bounding box center [667, 10] width 14 height 12
click at [515, 86] on span "Logout" at bounding box center [512, 82] width 18 height 7
